Goal: Task Accomplishment & Management: Complete application form

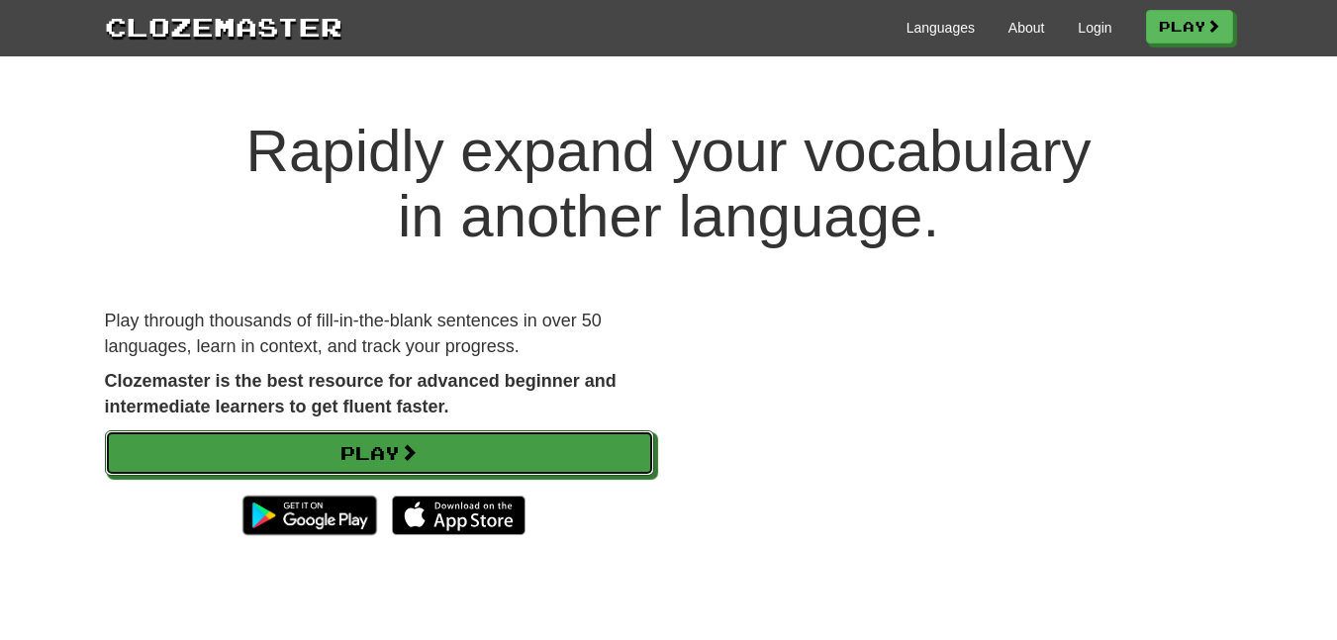
click at [205, 452] on link "Play" at bounding box center [379, 454] width 549 height 46
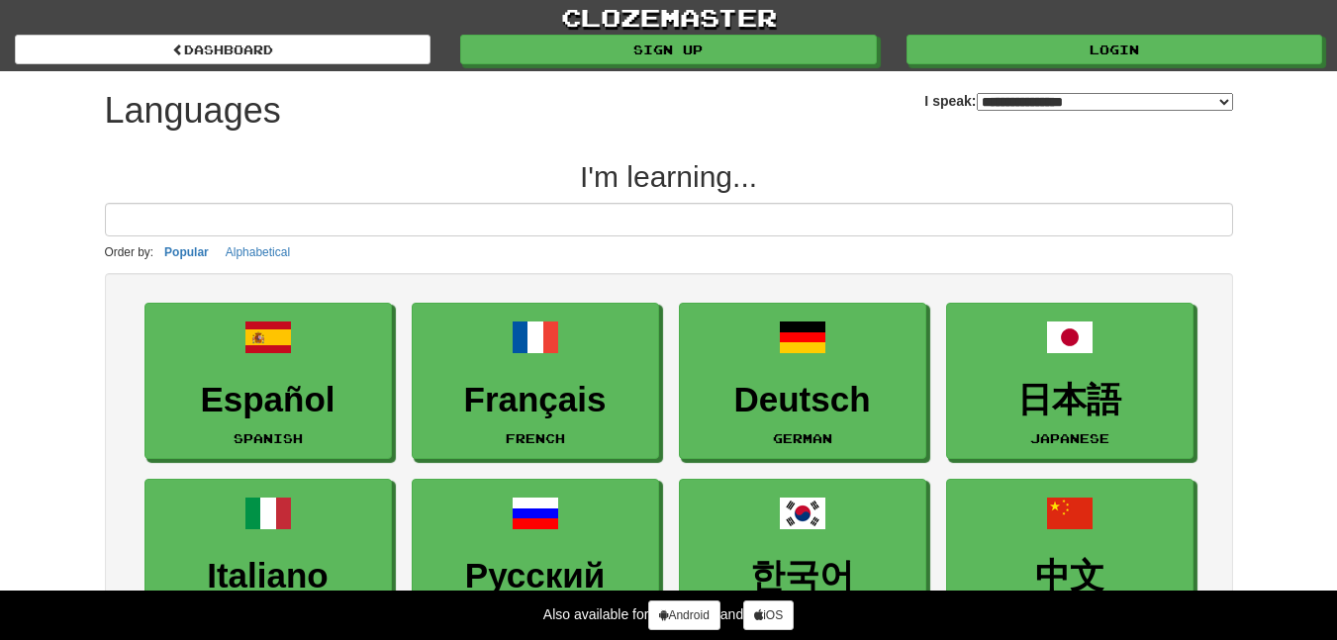
select select "*******"
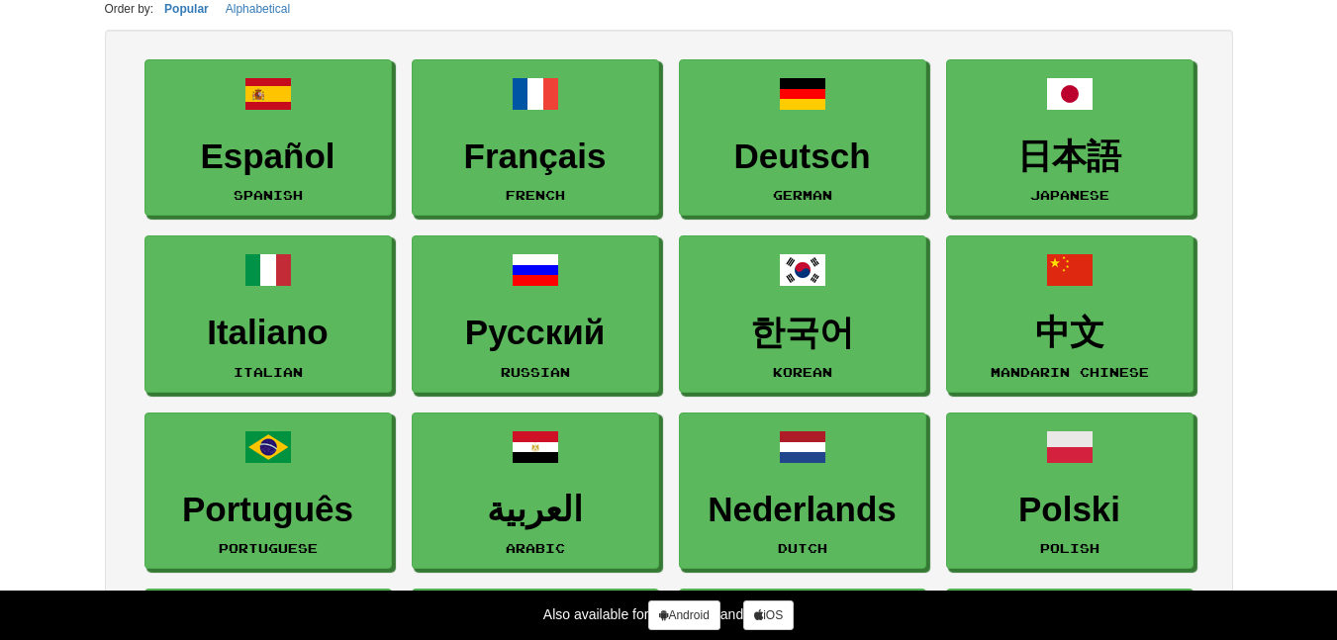
scroll to position [244, 0]
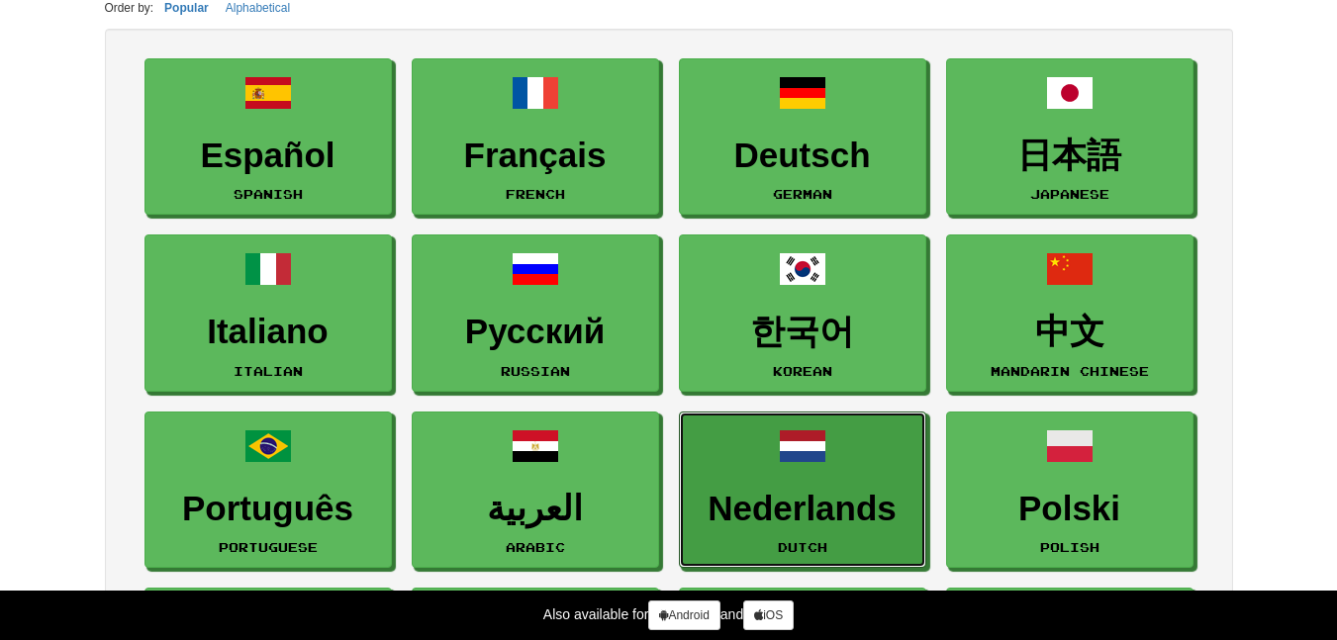
click at [887, 503] on h3 "Nederlands" at bounding box center [803, 509] width 226 height 39
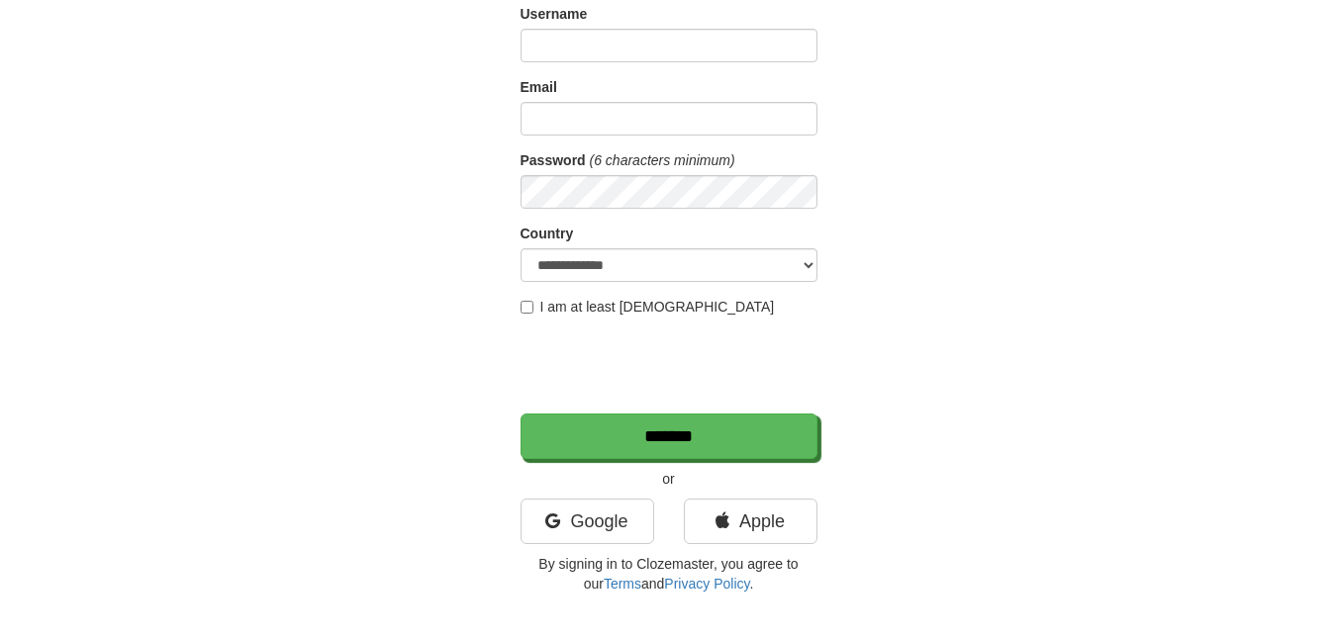
scroll to position [173, 0]
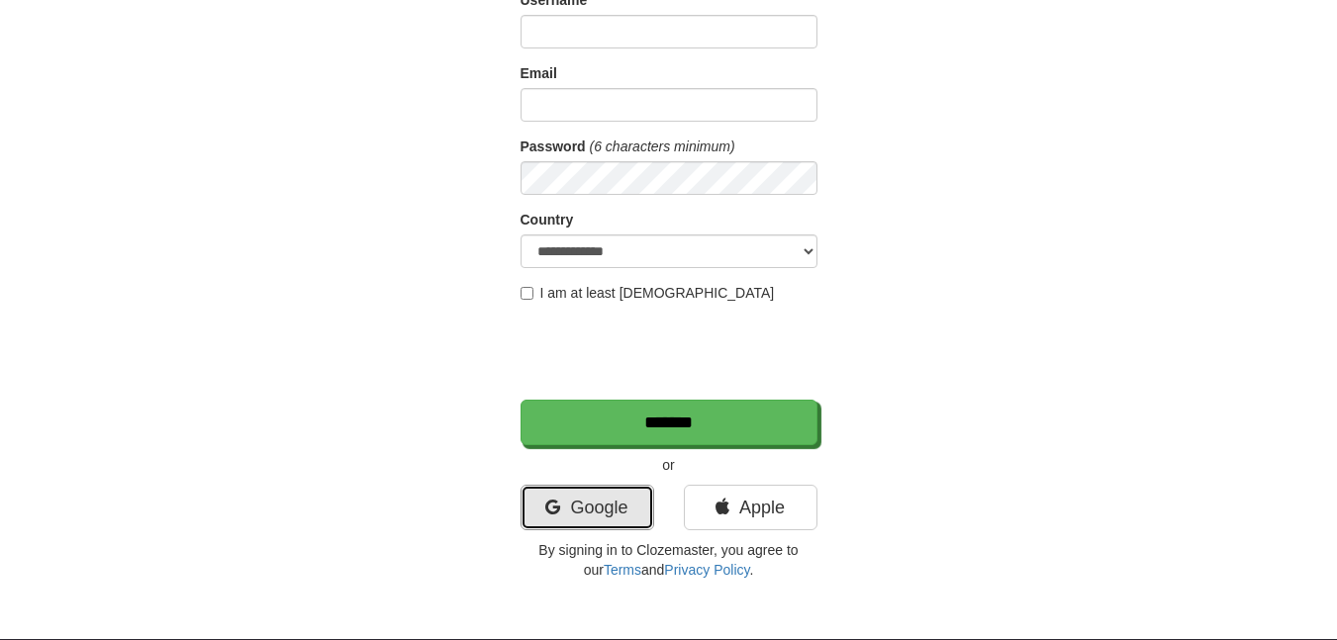
click at [556, 505] on icon at bounding box center [552, 508] width 15 height 18
